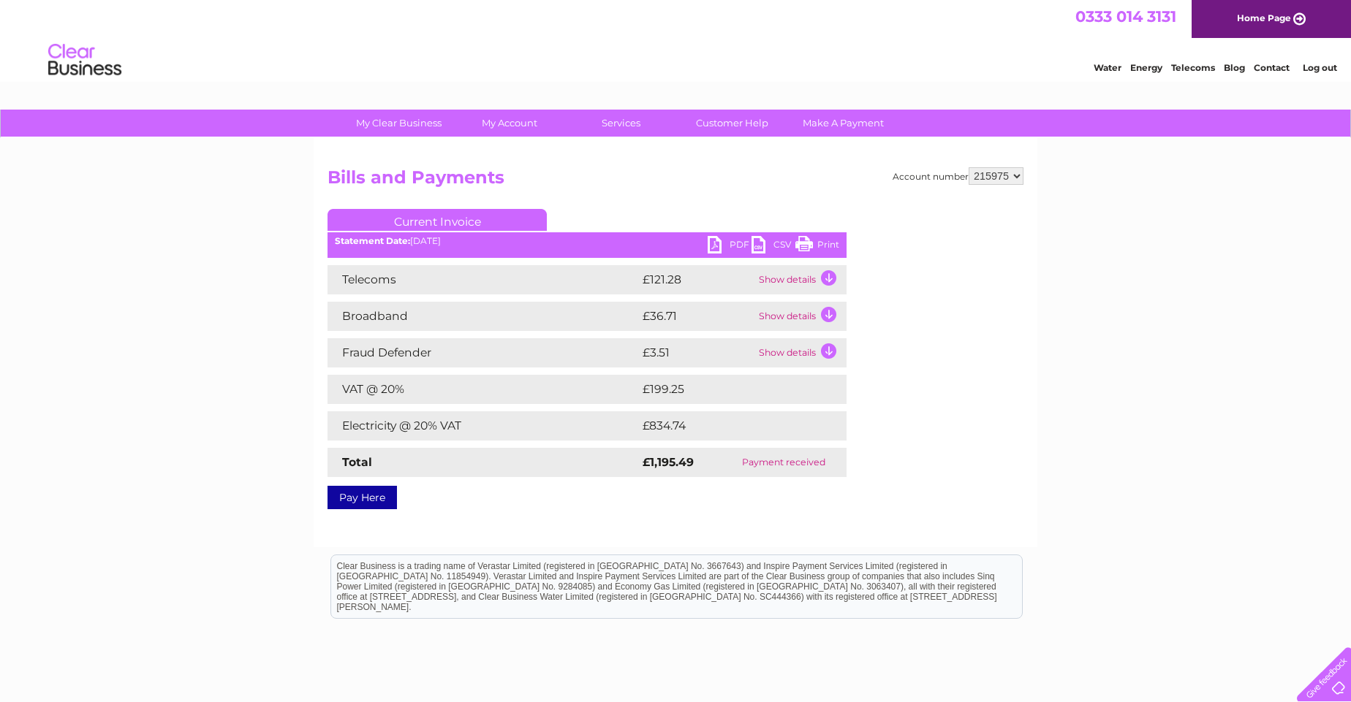
click at [421, 211] on link "Current Invoice" at bounding box center [436, 220] width 219 height 22
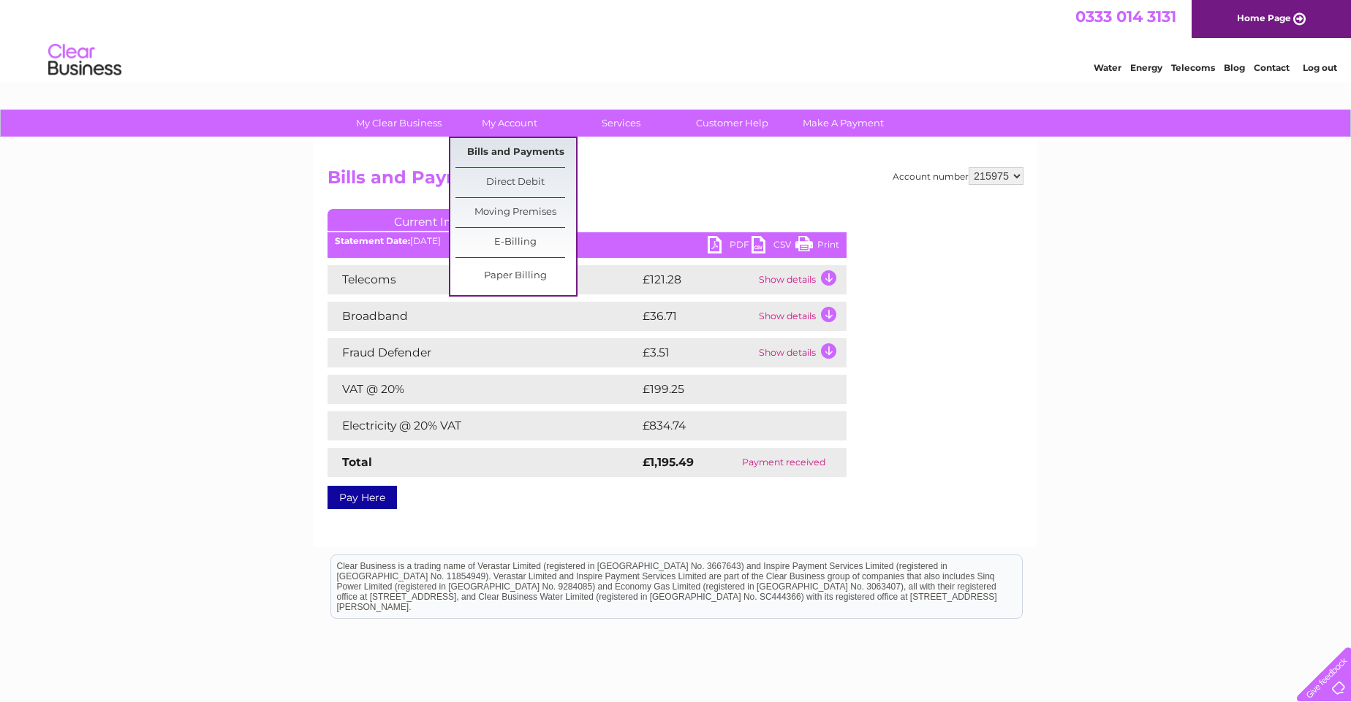
click at [518, 149] on link "Bills and Payments" at bounding box center [515, 152] width 121 height 29
click at [526, 153] on link "Bills and Payments" at bounding box center [515, 152] width 121 height 29
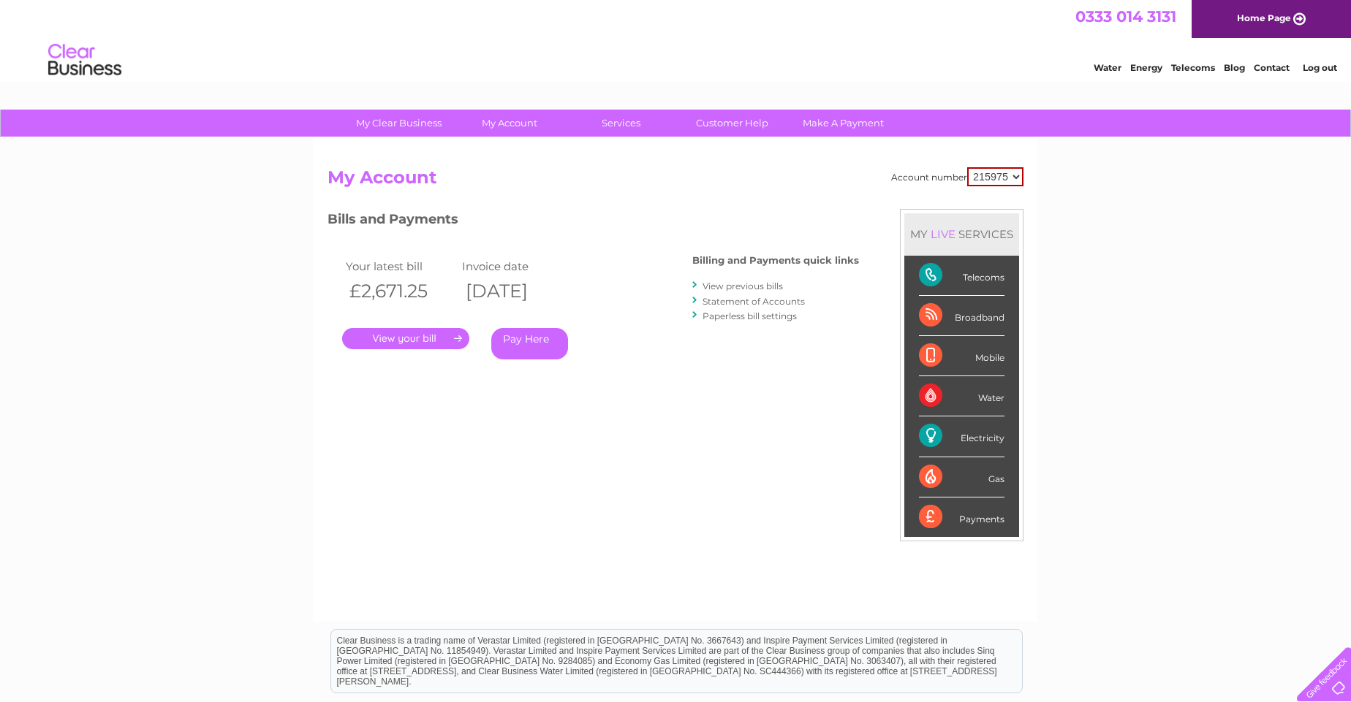
click at [755, 287] on link "View previous bills" at bounding box center [742, 286] width 80 height 11
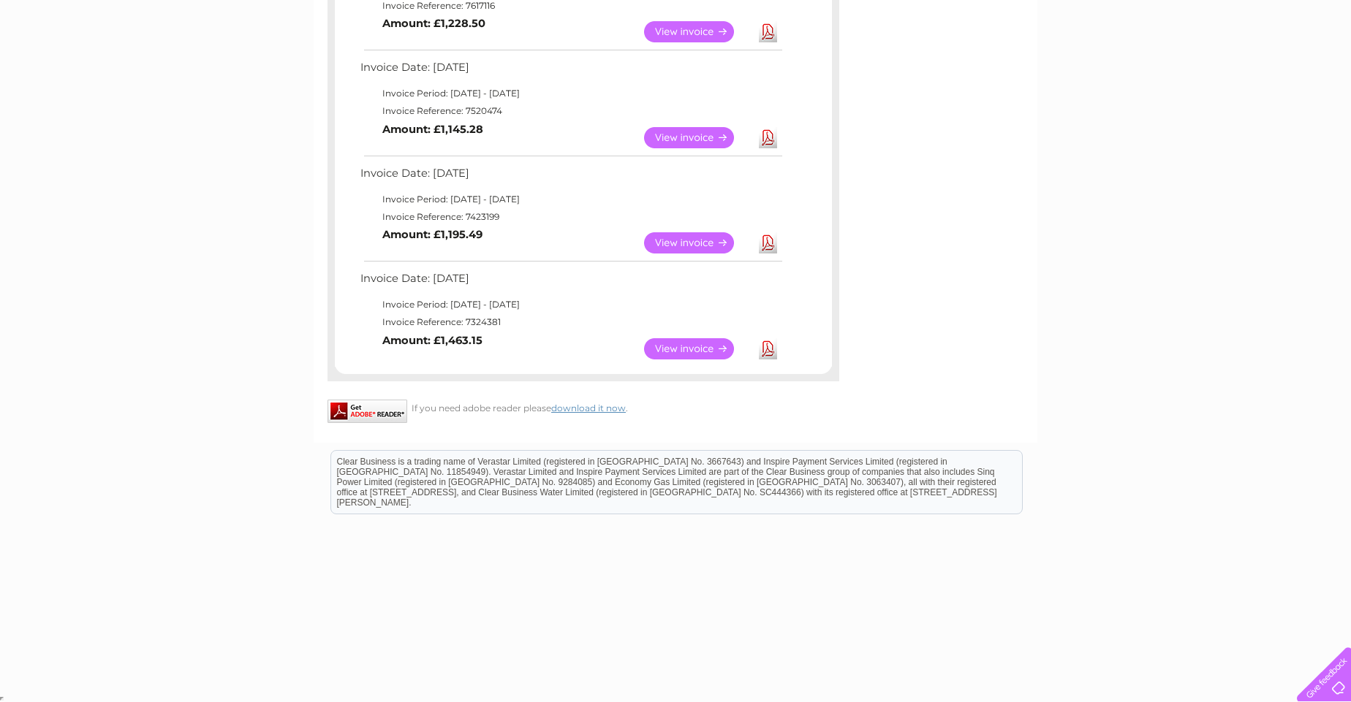
scroll to position [745, 0]
click at [695, 129] on link "View" at bounding box center [697, 136] width 107 height 21
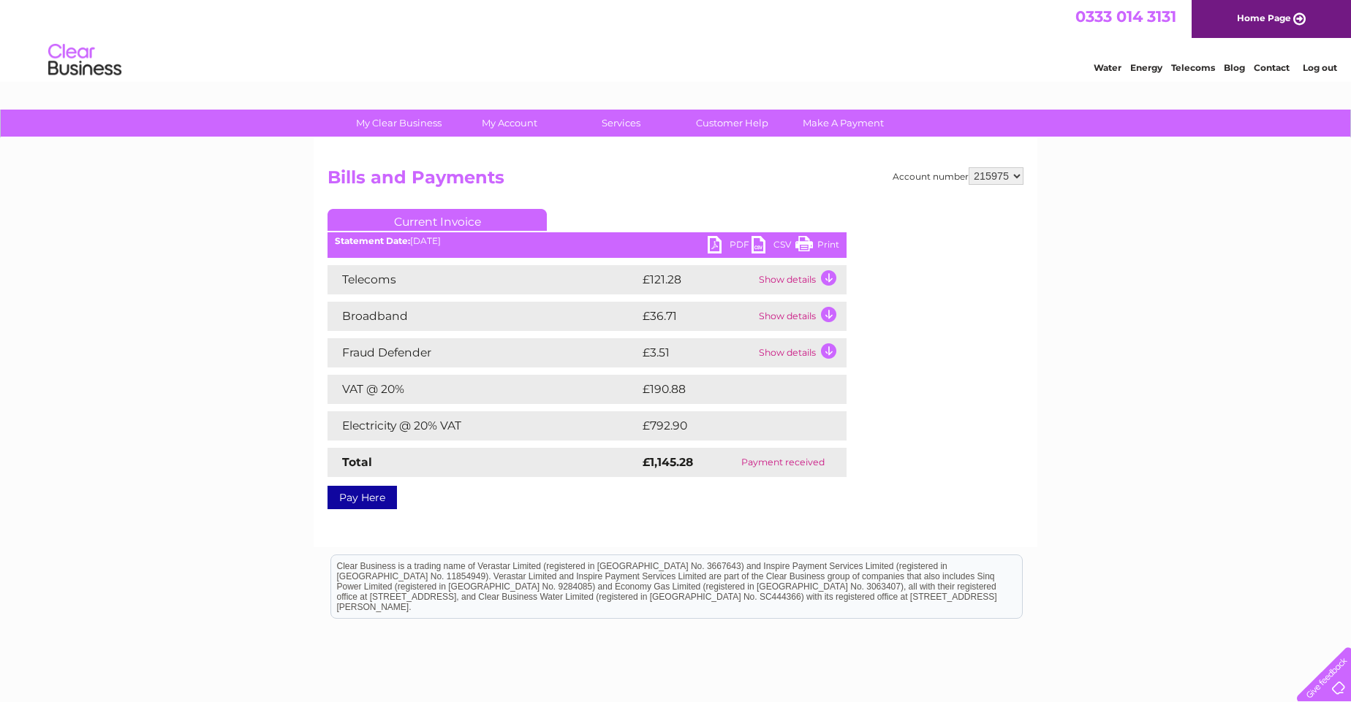
click at [734, 241] on link "PDF" at bounding box center [730, 246] width 44 height 21
